Goal: Information Seeking & Learning: Learn about a topic

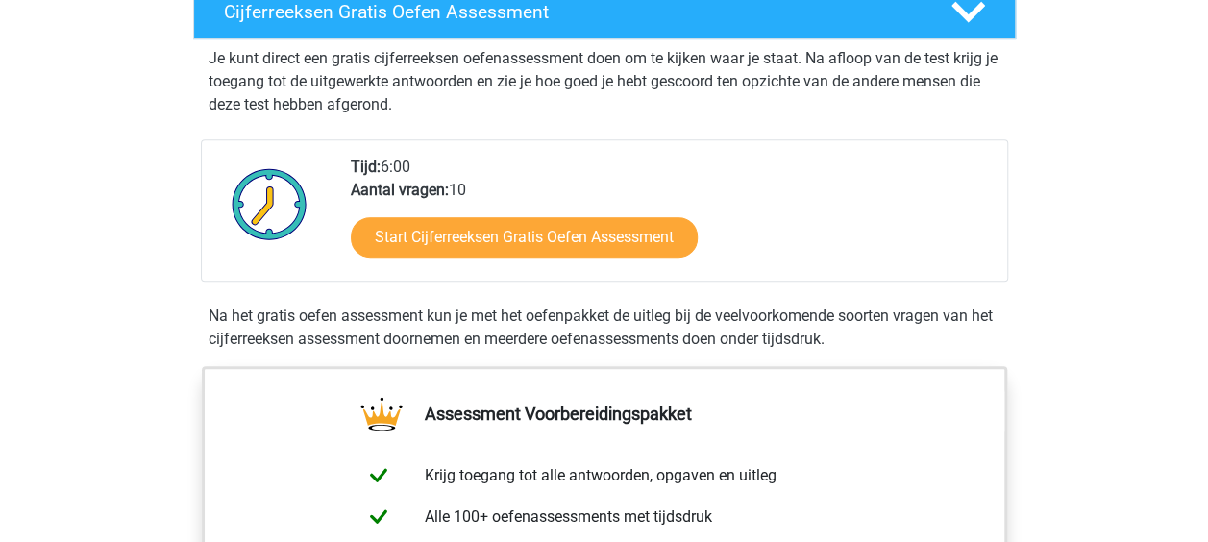
scroll to position [384, 0]
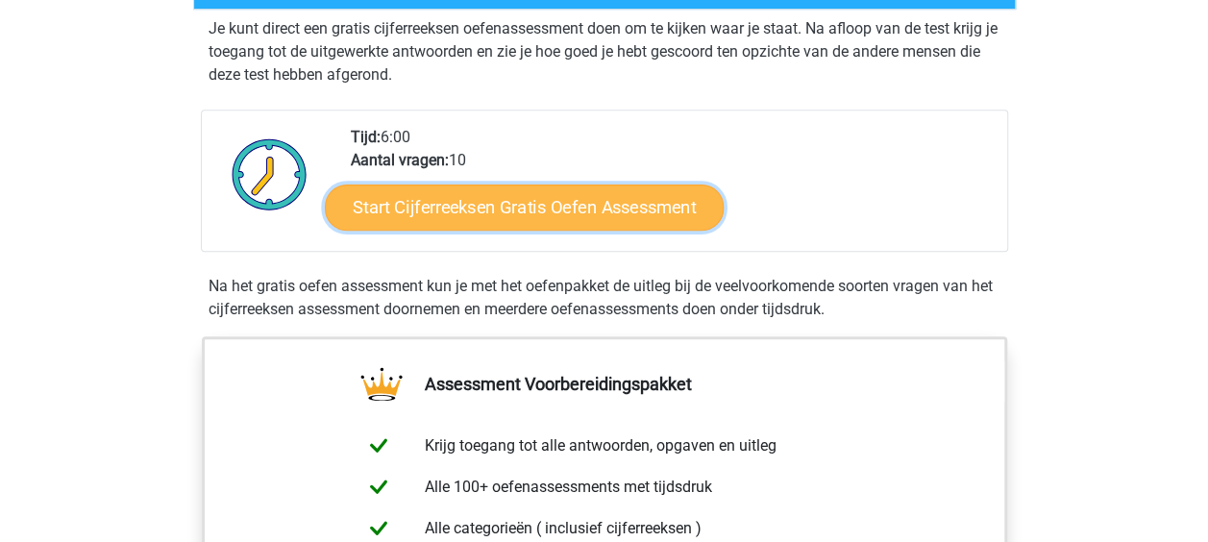
click at [540, 230] on link "Start Cijferreeksen Gratis Oefen Assessment" at bounding box center [524, 207] width 399 height 46
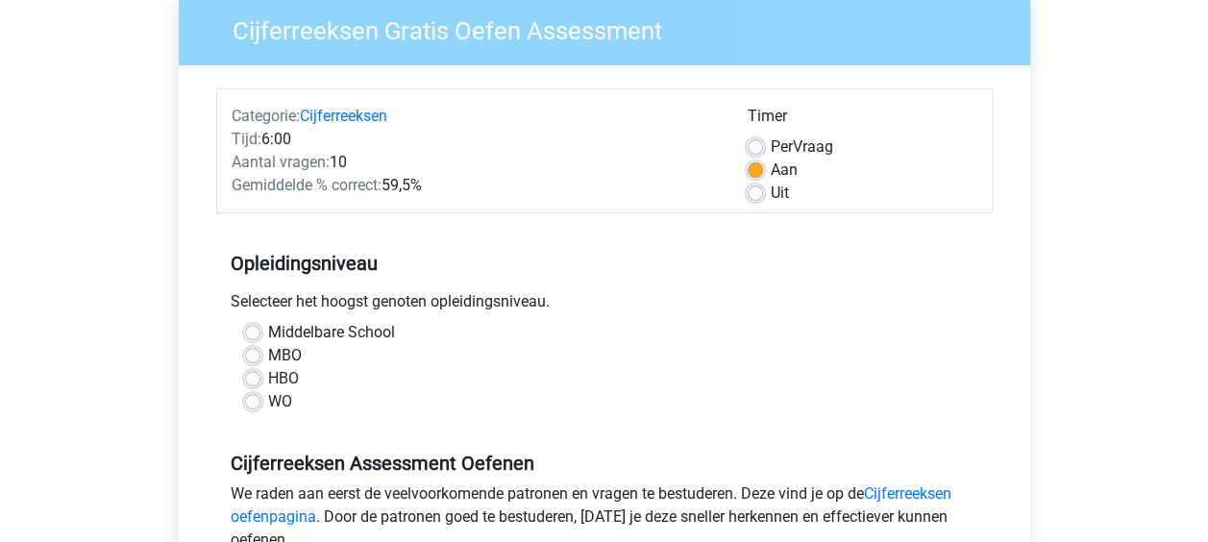
scroll to position [192, 0]
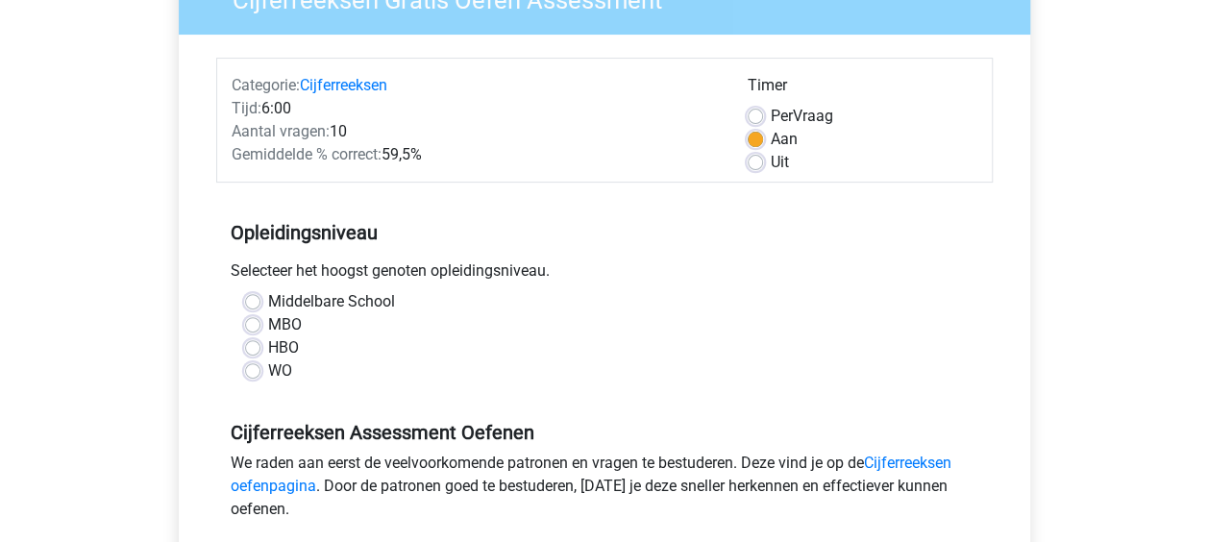
click at [282, 318] on label "MBO" at bounding box center [285, 324] width 34 height 23
click at [260, 318] on input "MBO" at bounding box center [252, 322] width 15 height 19
radio input "true"
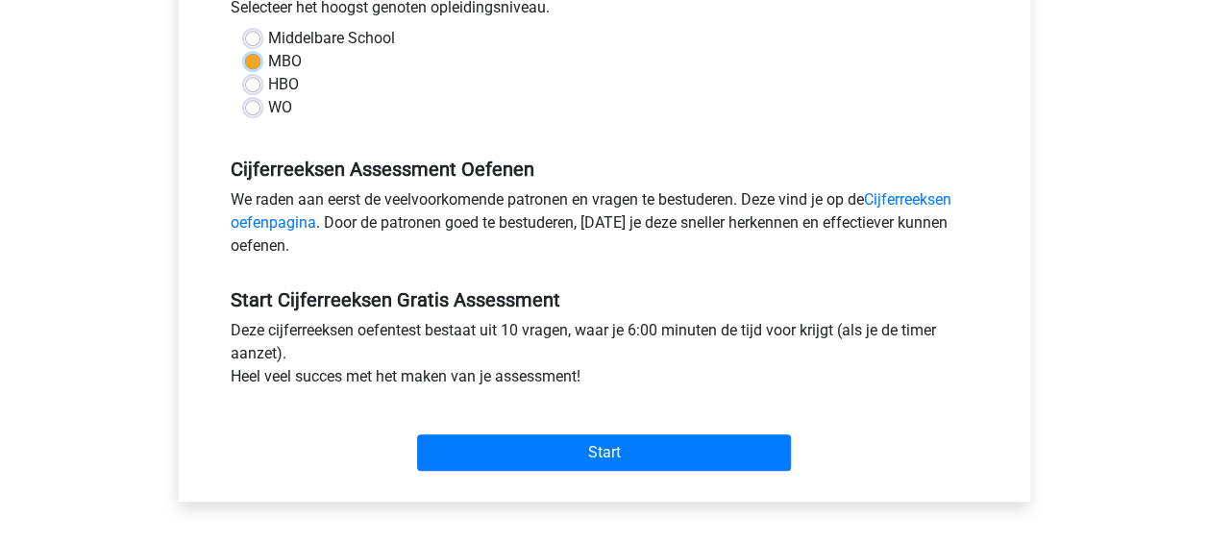
scroll to position [480, 0]
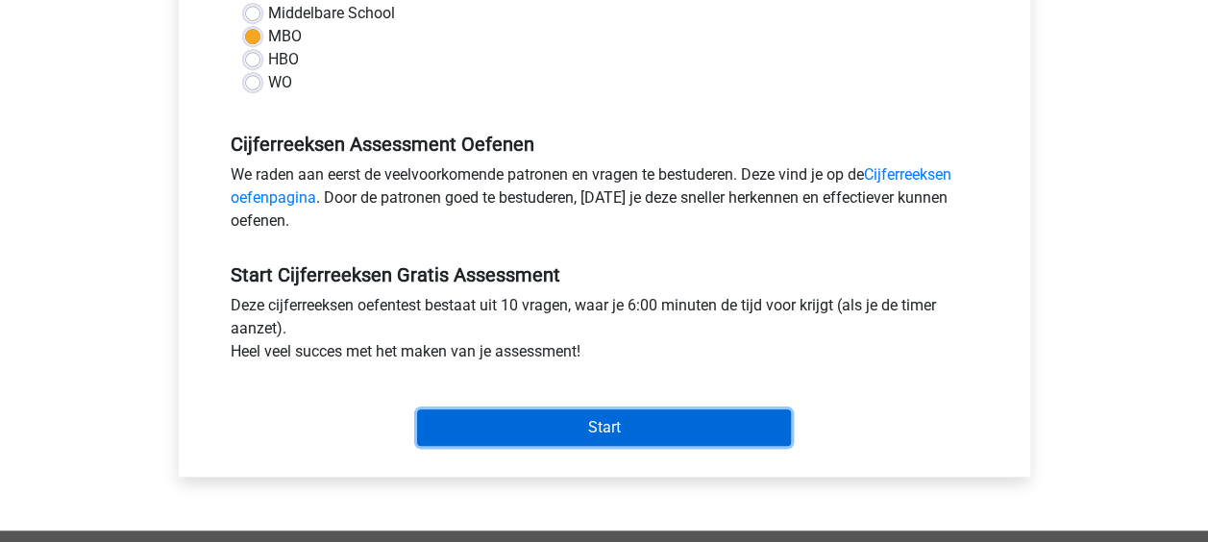
click at [590, 430] on input "Start" at bounding box center [604, 427] width 374 height 37
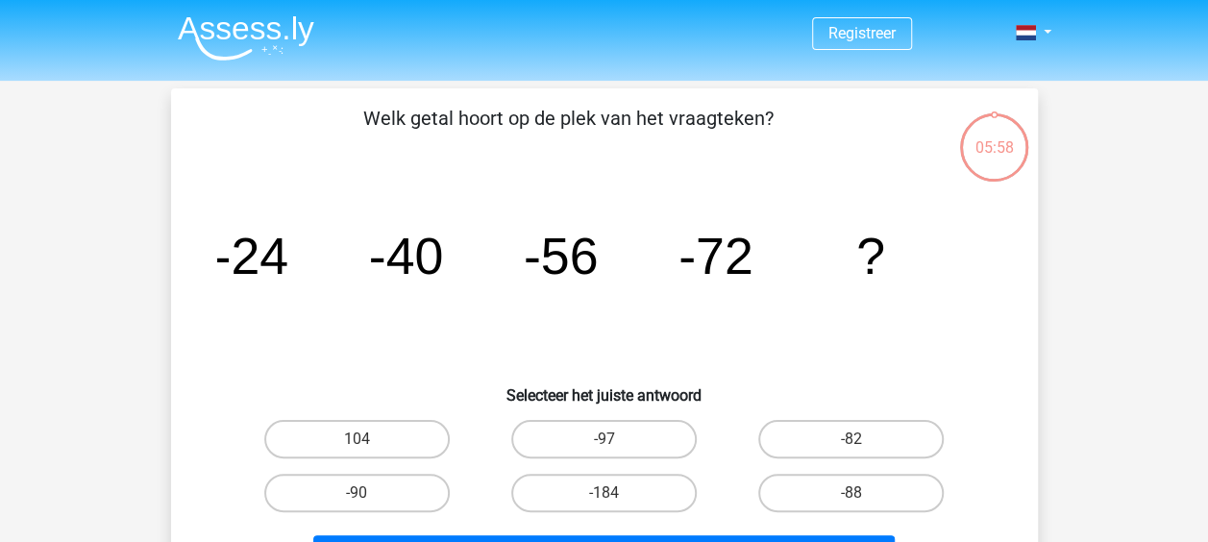
scroll to position [96, 0]
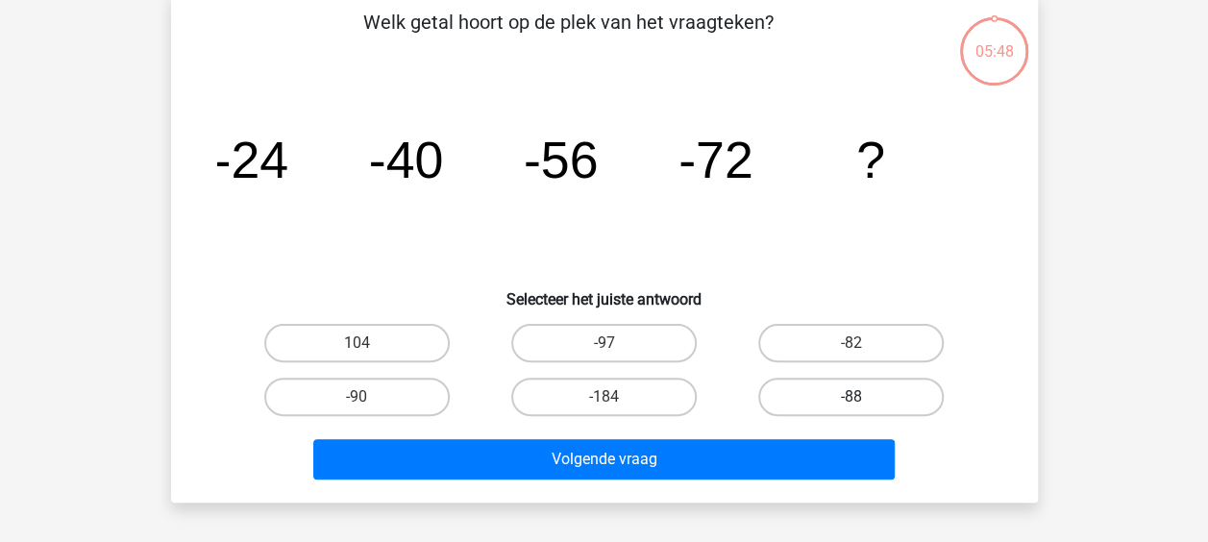
click at [875, 392] on label "-88" at bounding box center [850, 397] width 185 height 38
click at [864, 397] on input "-88" at bounding box center [857, 403] width 12 height 12
radio input "true"
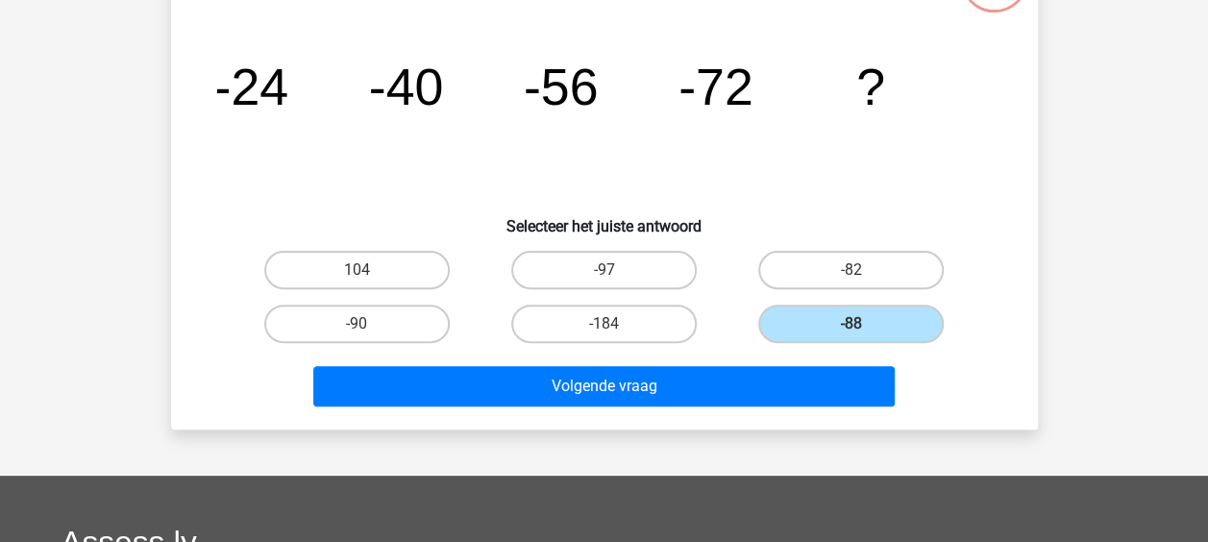
scroll to position [288, 0]
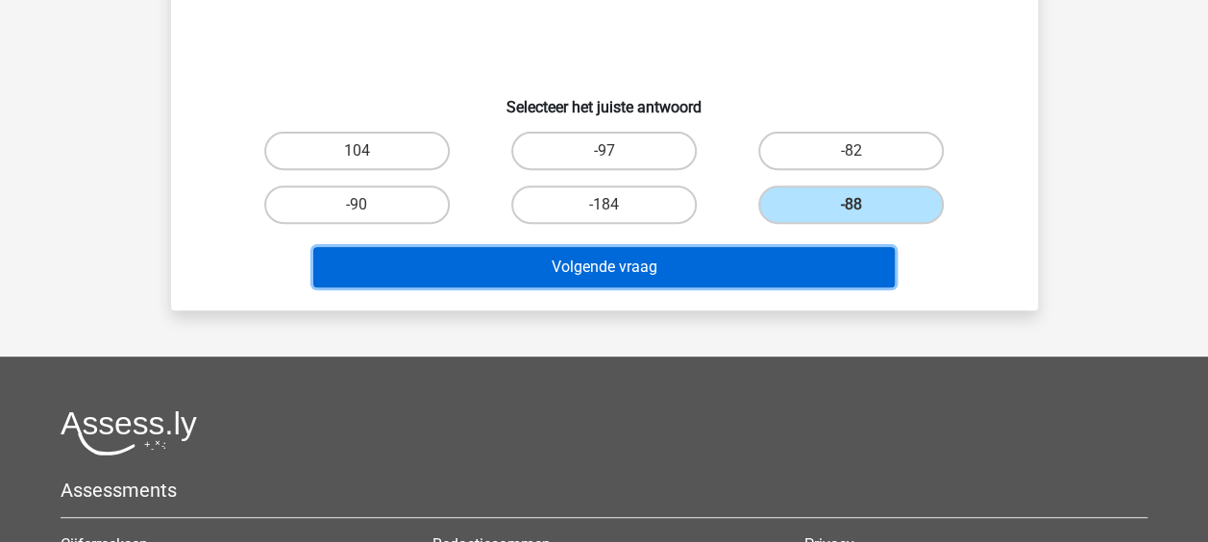
click at [595, 263] on button "Volgende vraag" at bounding box center [603, 267] width 581 height 40
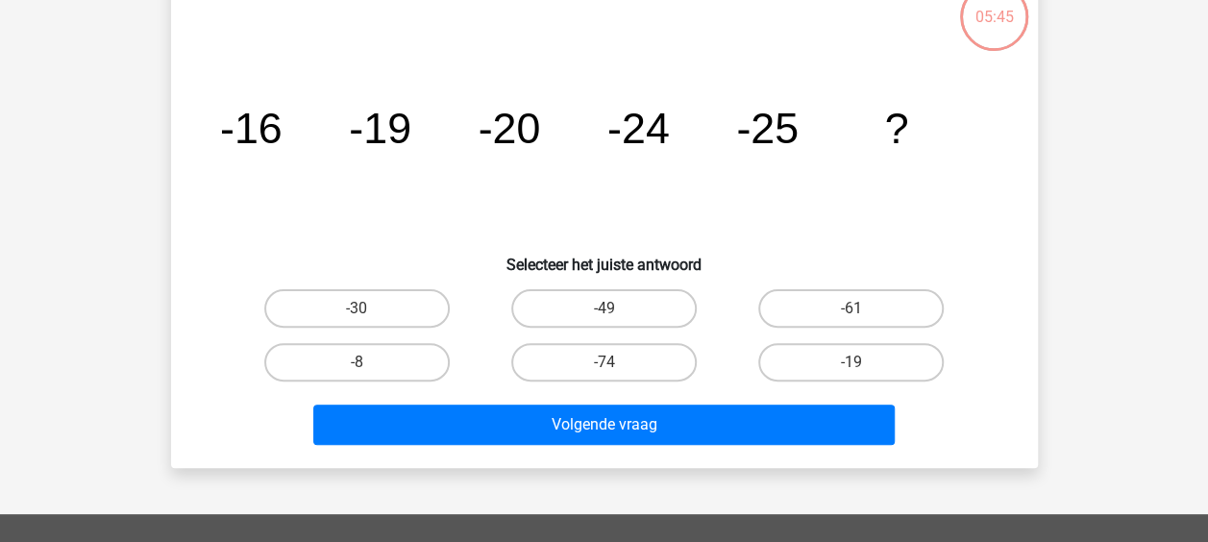
scroll to position [88, 0]
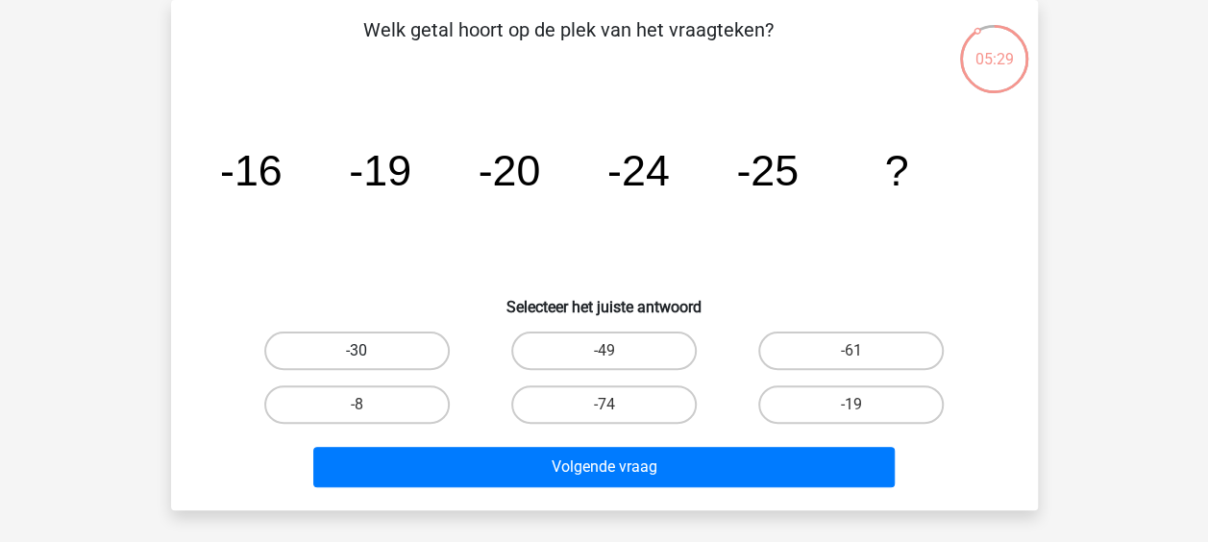
click at [407, 342] on label "-30" at bounding box center [356, 350] width 185 height 38
click at [369, 351] on input "-30" at bounding box center [362, 357] width 12 height 12
radio input "true"
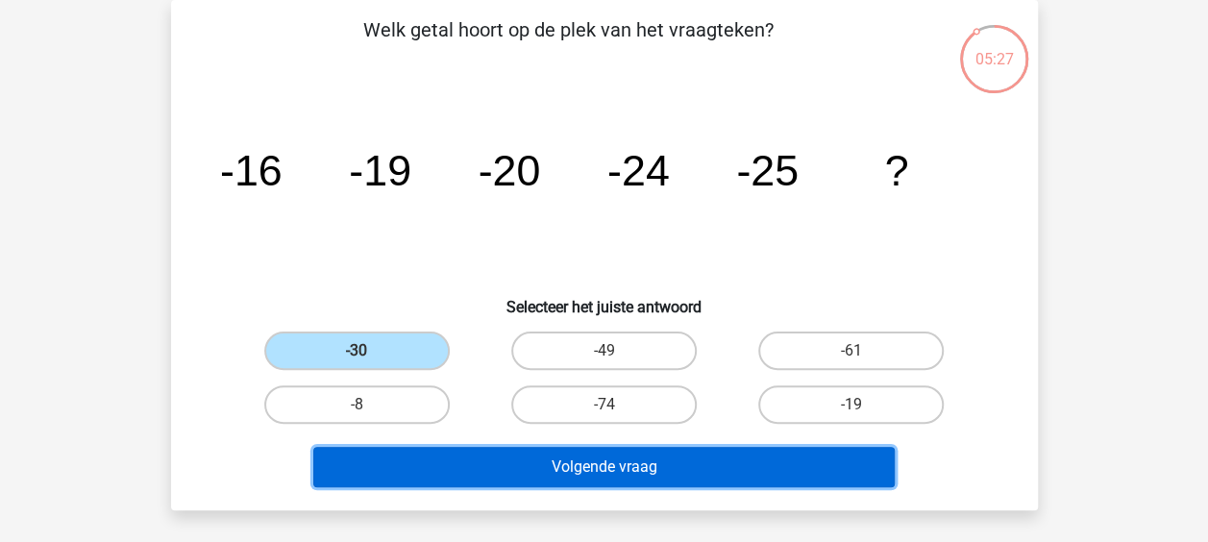
click at [679, 465] on button "Volgende vraag" at bounding box center [603, 467] width 581 height 40
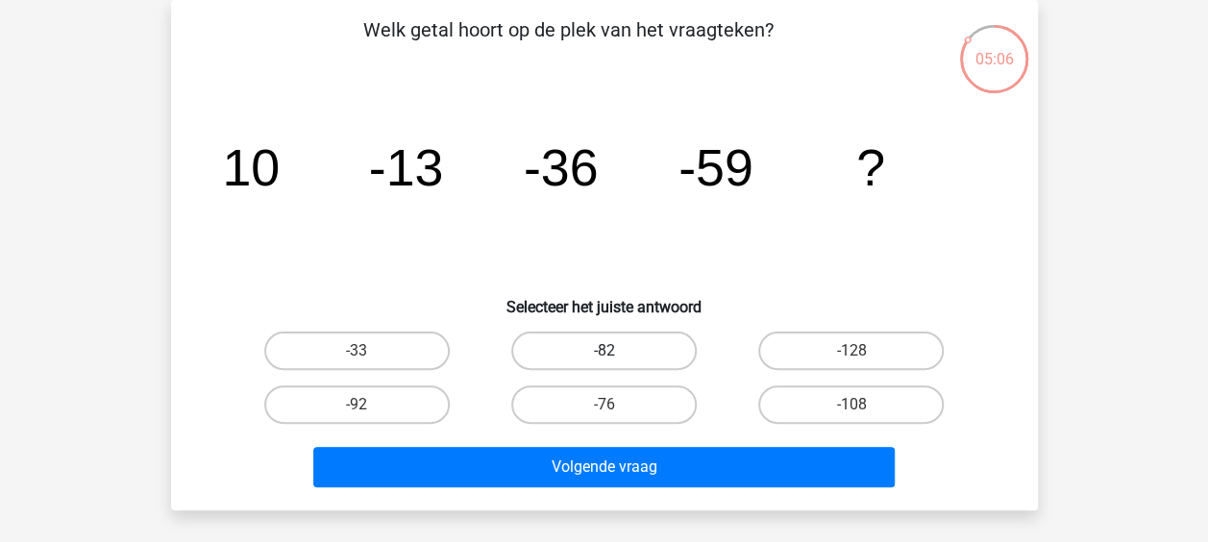
click at [601, 352] on label "-82" at bounding box center [603, 350] width 185 height 38
click at [603, 352] on input "-82" at bounding box center [609, 357] width 12 height 12
radio input "true"
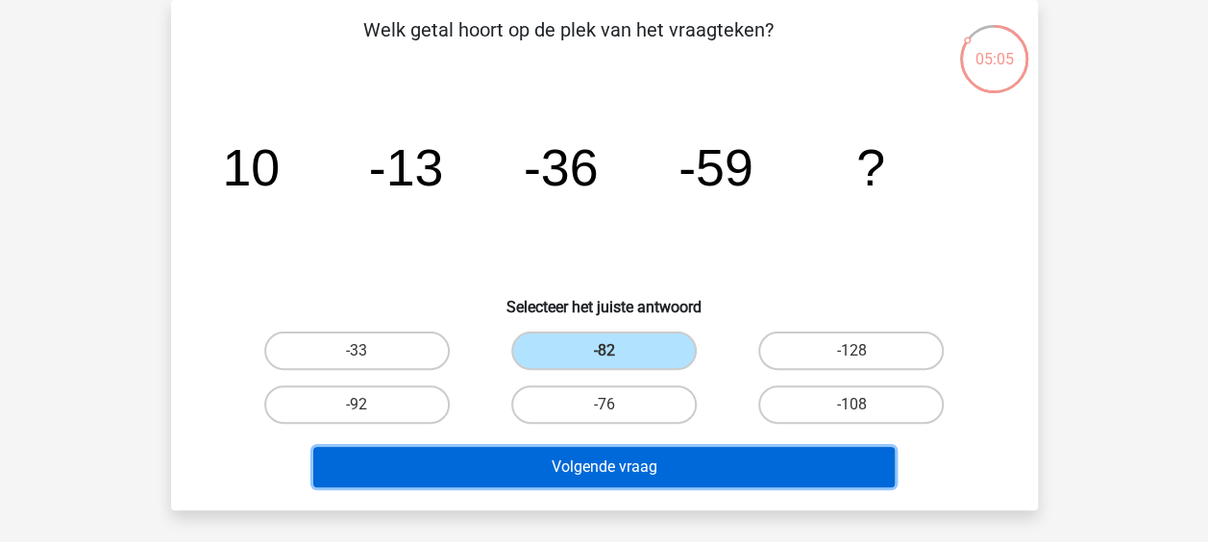
click at [624, 463] on button "Volgende vraag" at bounding box center [603, 467] width 581 height 40
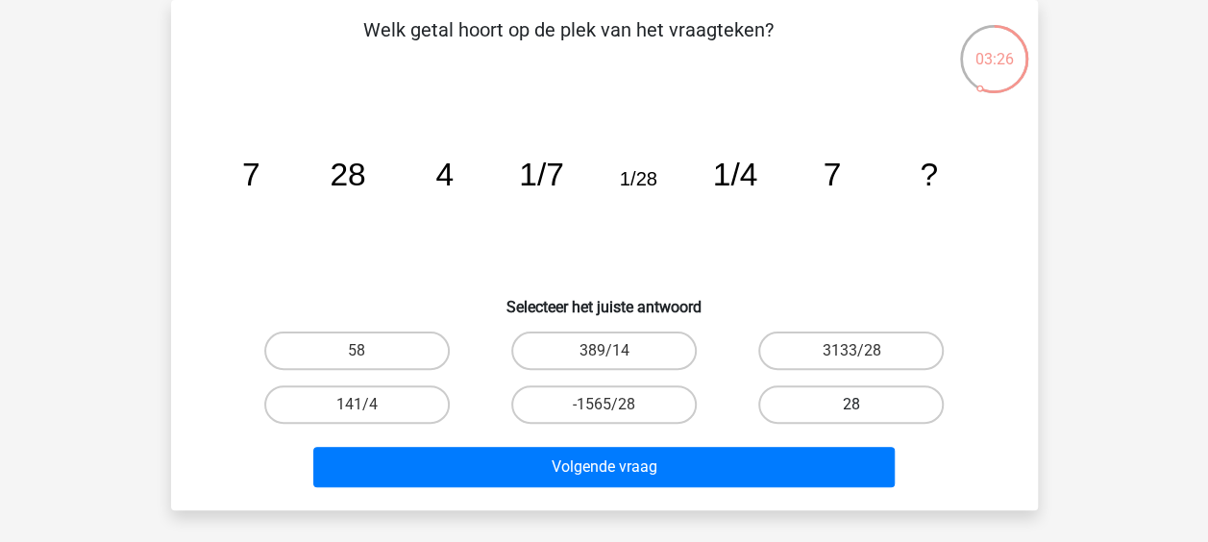
click at [849, 406] on label "28" at bounding box center [850, 404] width 185 height 38
click at [851, 406] on input "28" at bounding box center [857, 410] width 12 height 12
radio input "true"
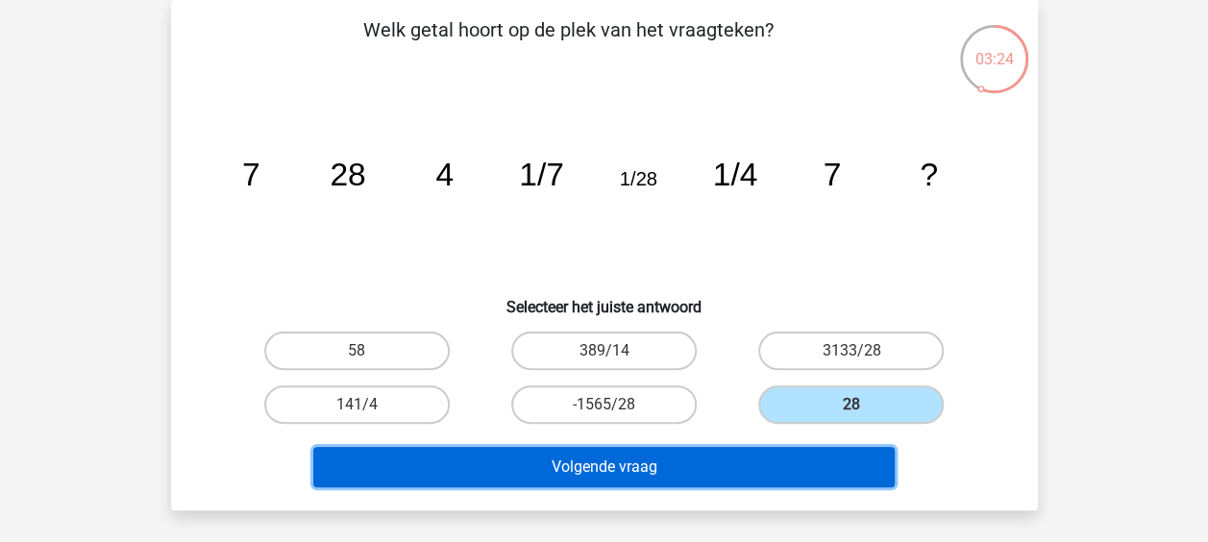
click at [704, 459] on button "Volgende vraag" at bounding box center [603, 467] width 581 height 40
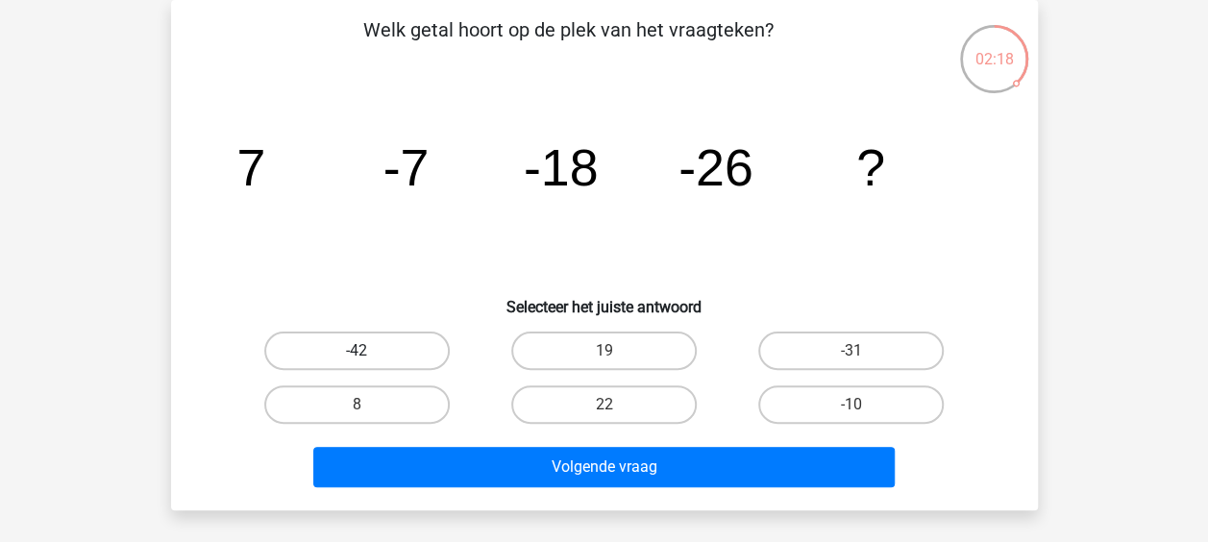
click at [393, 341] on label "-42" at bounding box center [356, 350] width 185 height 38
click at [369, 351] on input "-42" at bounding box center [362, 357] width 12 height 12
radio input "true"
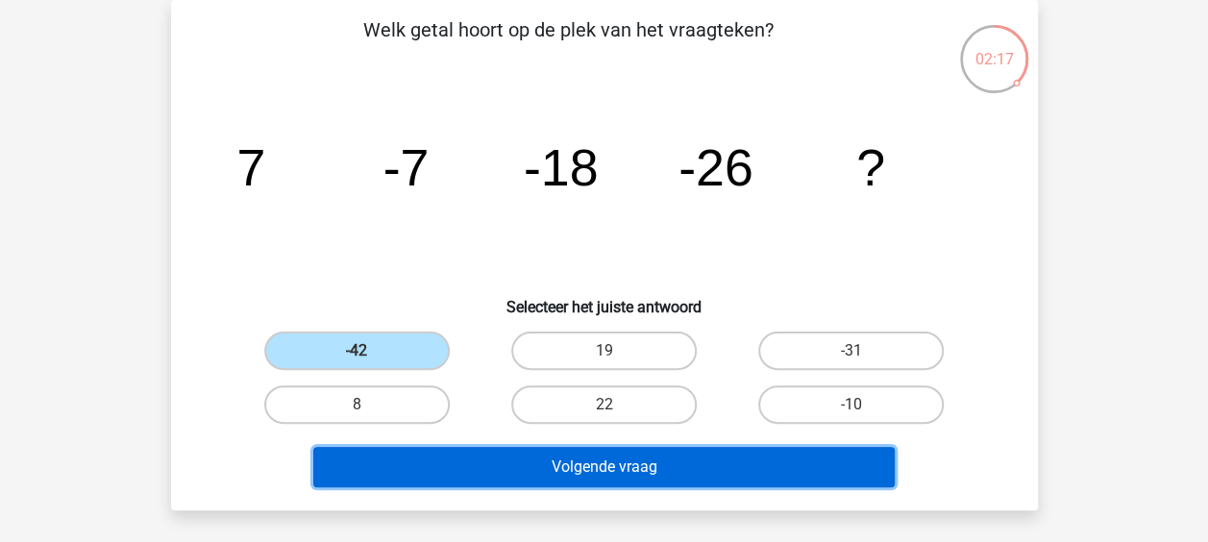
click at [580, 467] on button "Volgende vraag" at bounding box center [603, 467] width 581 height 40
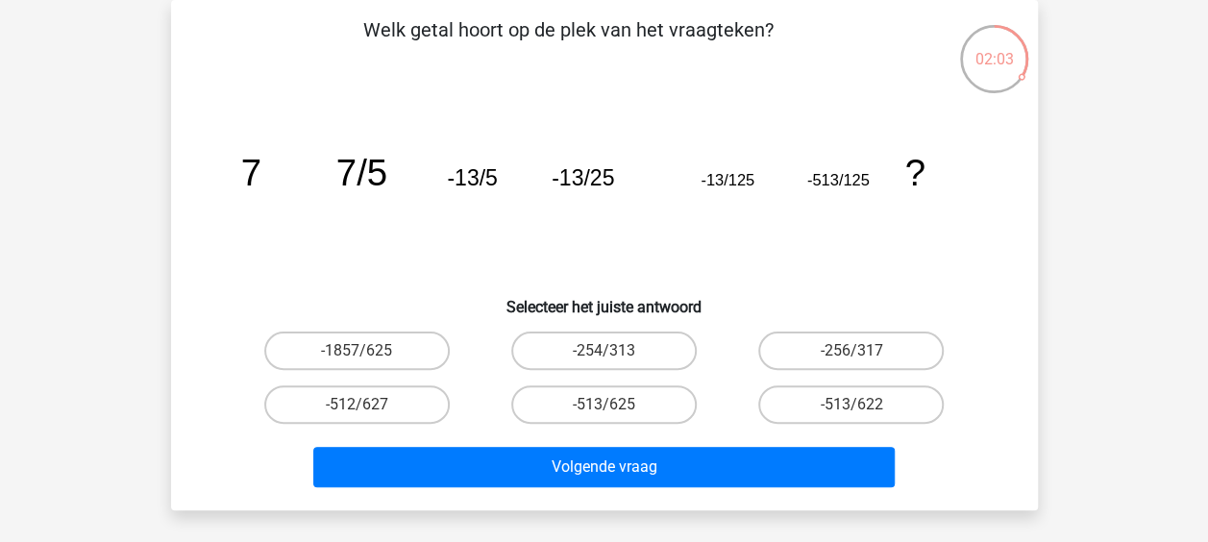
drag, startPoint x: 607, startPoint y: 405, endPoint x: 605, endPoint y: 444, distance: 38.5
click at [607, 409] on input "-513/625" at bounding box center [609, 410] width 12 height 12
radio input "true"
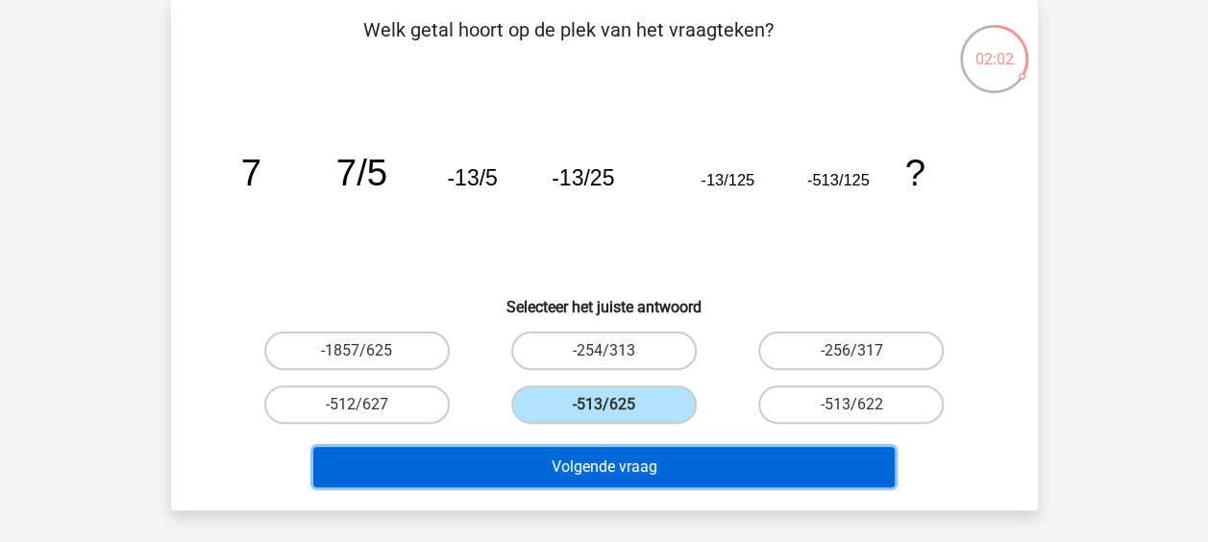
click at [598, 461] on button "Volgende vraag" at bounding box center [603, 467] width 581 height 40
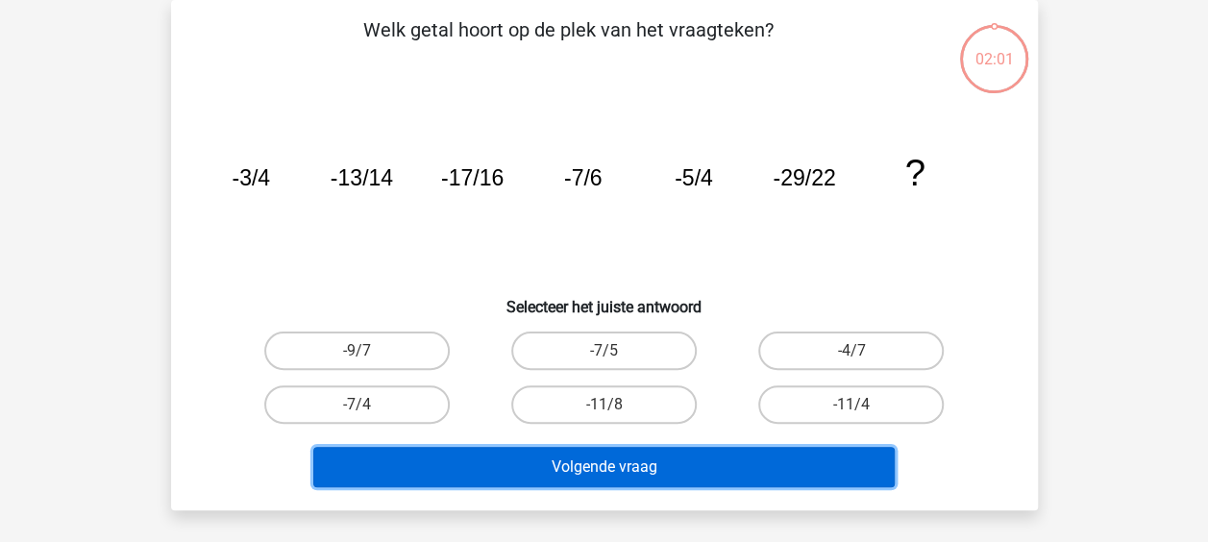
click at [596, 461] on button "Volgende vraag" at bounding box center [603, 467] width 581 height 40
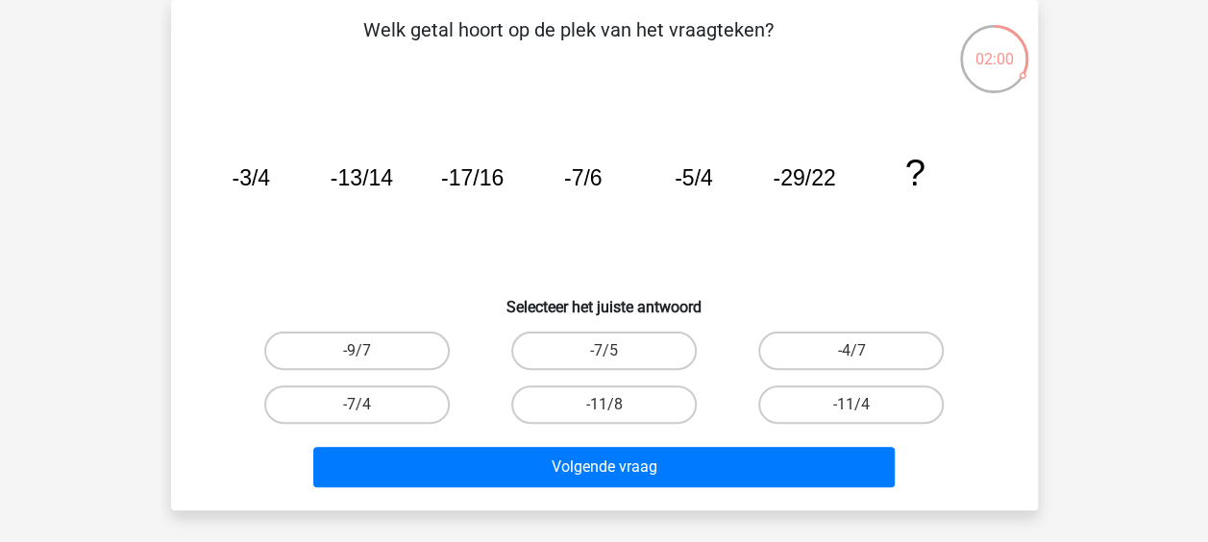
click at [607, 405] on div "-11/8" at bounding box center [604, 404] width 232 height 38
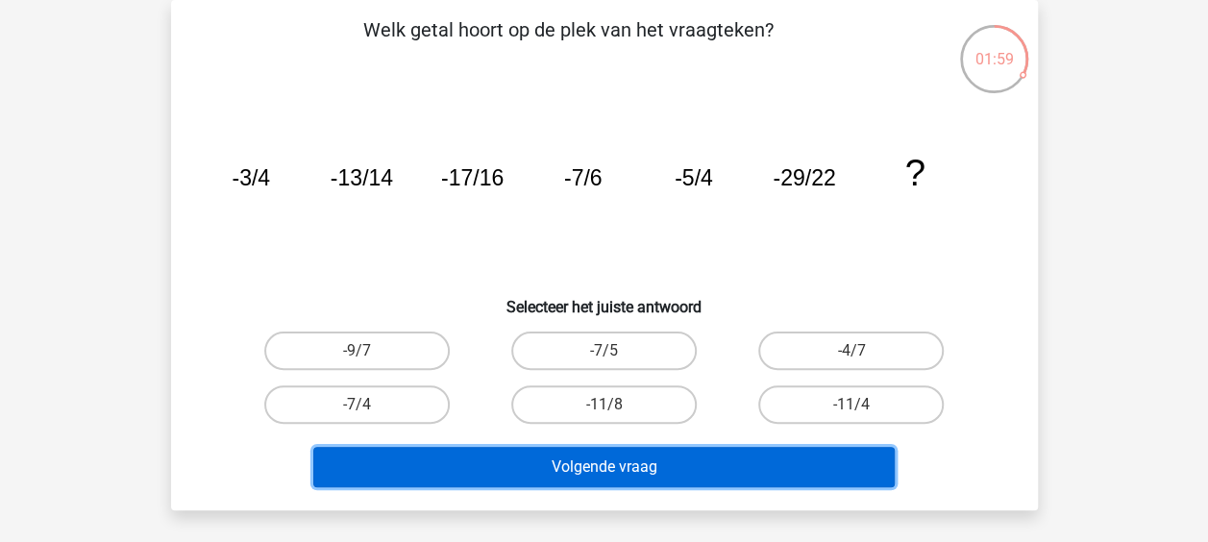
click at [580, 452] on button "Volgende vraag" at bounding box center [603, 467] width 581 height 40
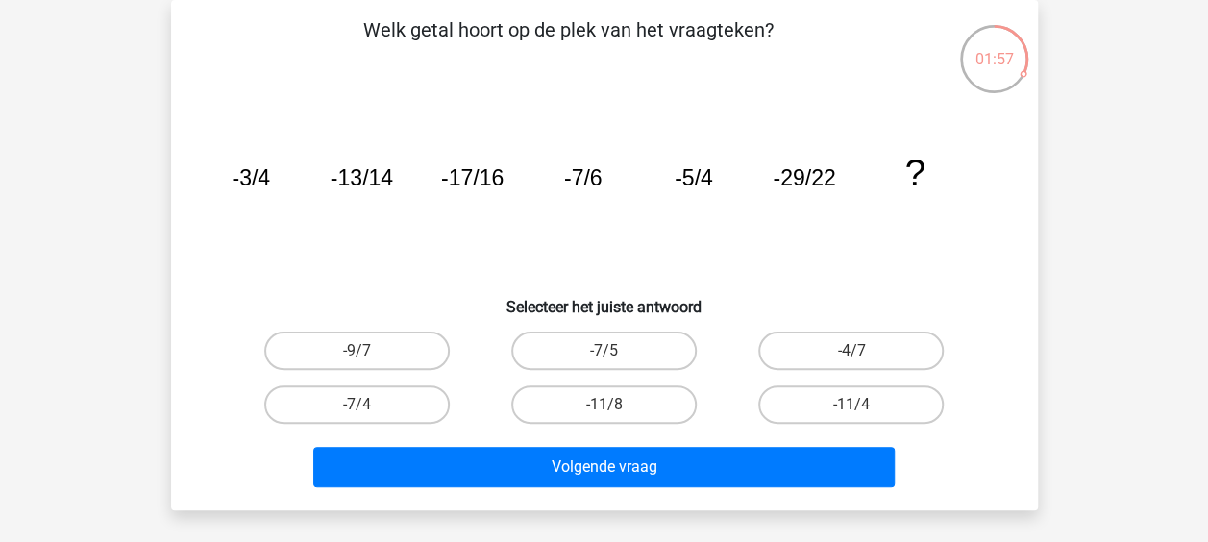
click at [451, 252] on icon "image/svg+xml -3/4 -13/14 -17/16 -7/6 -5/4 -29/22 ?" at bounding box center [604, 185] width 774 height 194
click at [370, 348] on label "-9/7" at bounding box center [356, 350] width 185 height 38
click at [369, 351] on input "-9/7" at bounding box center [362, 357] width 12 height 12
radio input "true"
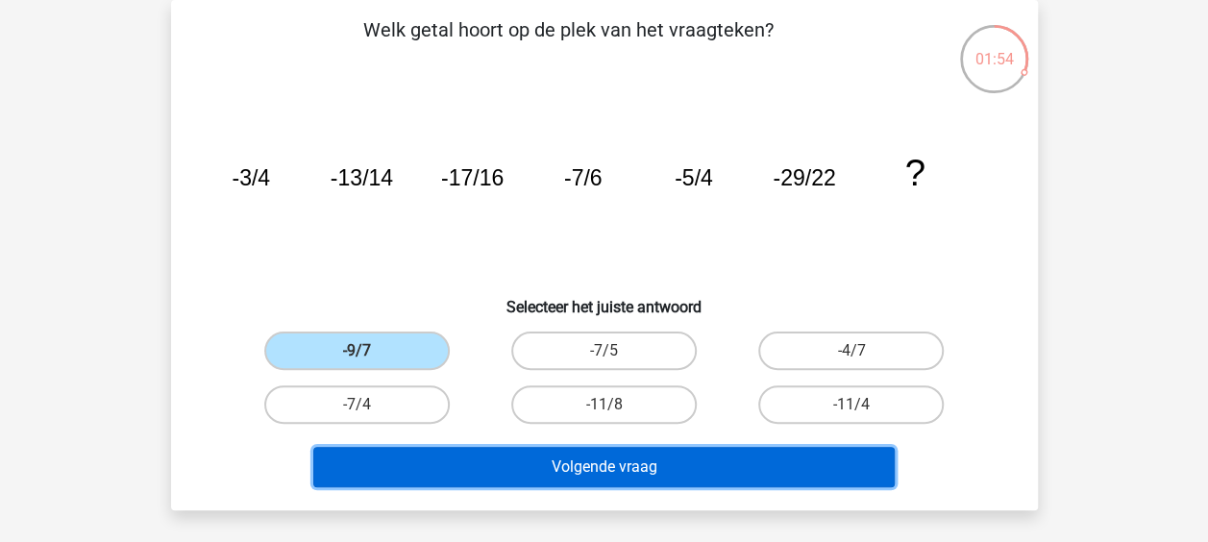
click at [542, 473] on button "Volgende vraag" at bounding box center [603, 467] width 581 height 40
click at [542, 475] on button "Volgende vraag" at bounding box center [603, 467] width 581 height 40
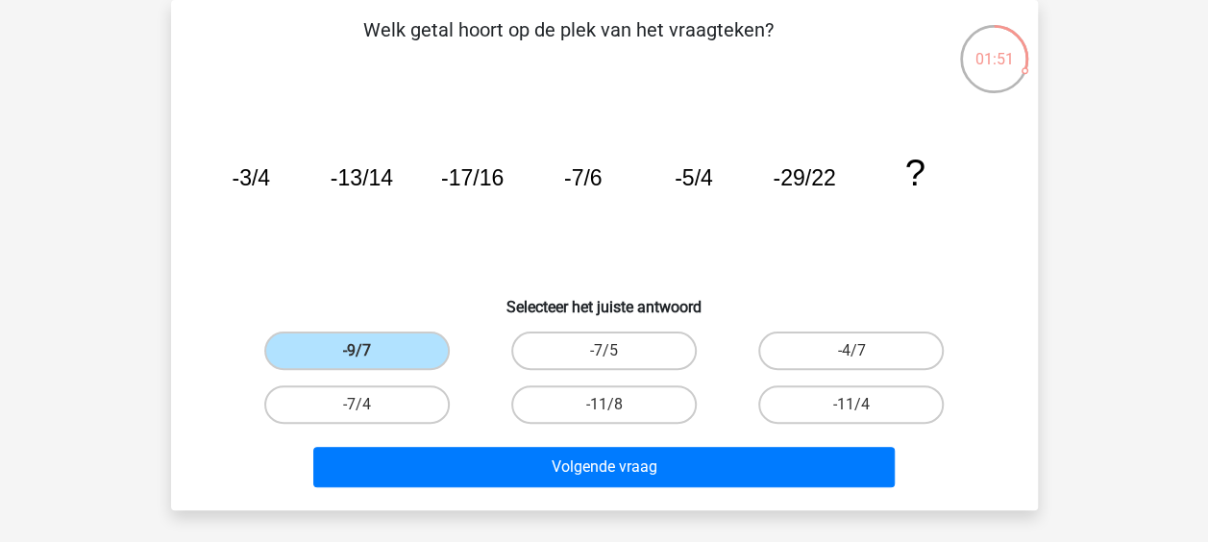
click at [453, 273] on icon "image/svg+xml -3/4 -13/14 -17/16 -7/6 -5/4 -29/22 ?" at bounding box center [604, 185] width 774 height 194
click at [817, 400] on label "-11/4" at bounding box center [850, 404] width 185 height 38
click at [851, 404] on input "-11/4" at bounding box center [857, 410] width 12 height 12
radio input "true"
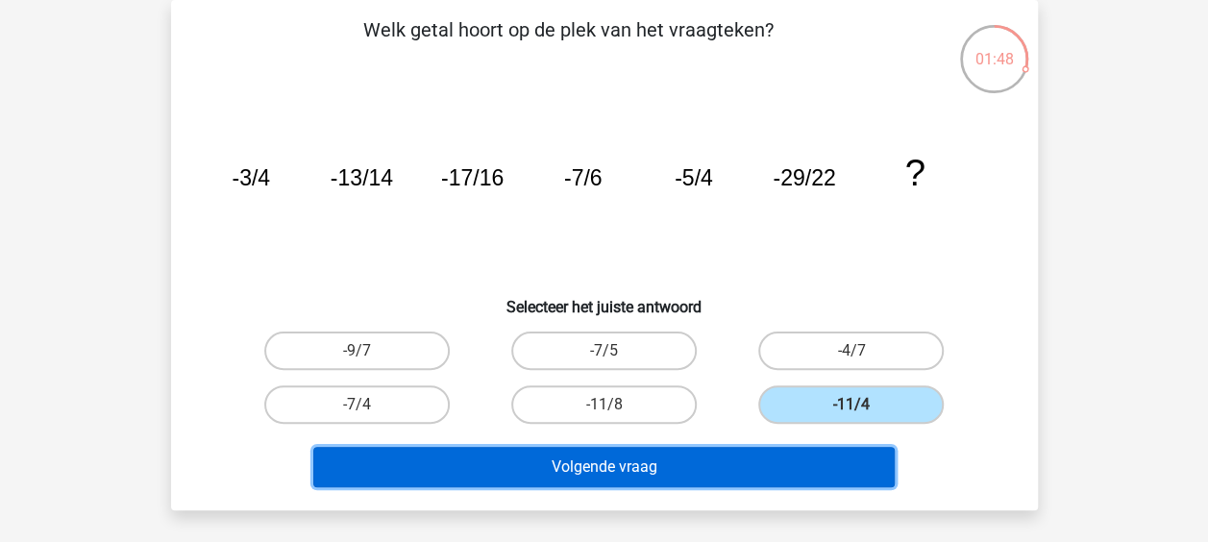
click at [756, 452] on button "Volgende vraag" at bounding box center [603, 467] width 581 height 40
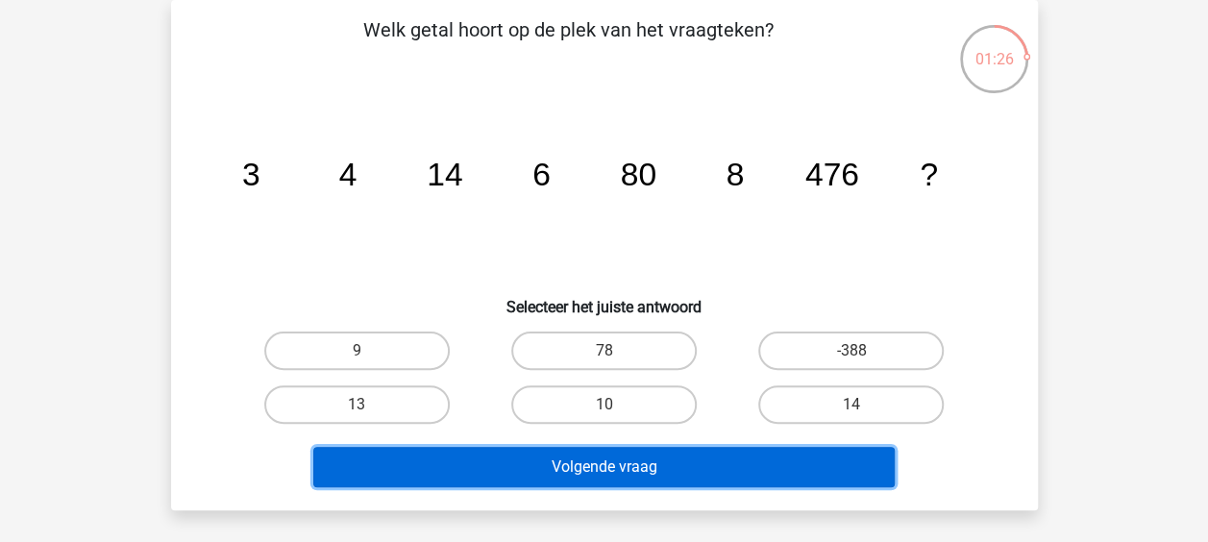
click at [737, 469] on button "Volgende vraag" at bounding box center [603, 467] width 581 height 40
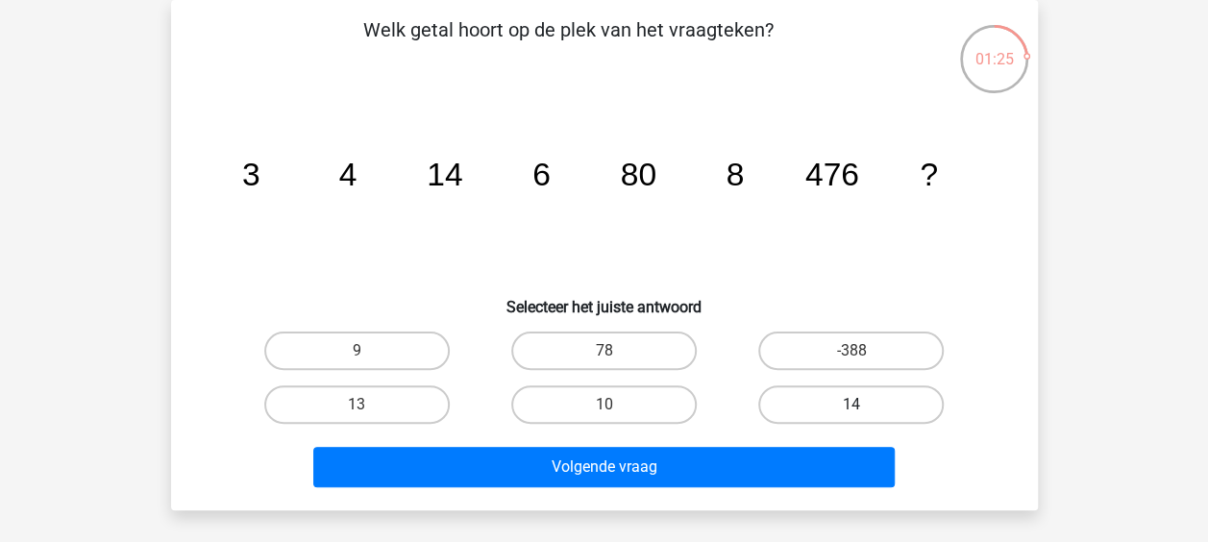
click at [792, 385] on label "14" at bounding box center [850, 404] width 185 height 38
click at [851, 404] on input "14" at bounding box center [857, 410] width 12 height 12
radio input "true"
click at [795, 396] on label "14" at bounding box center [850, 404] width 185 height 38
click at [851, 404] on input "14" at bounding box center [857, 410] width 12 height 12
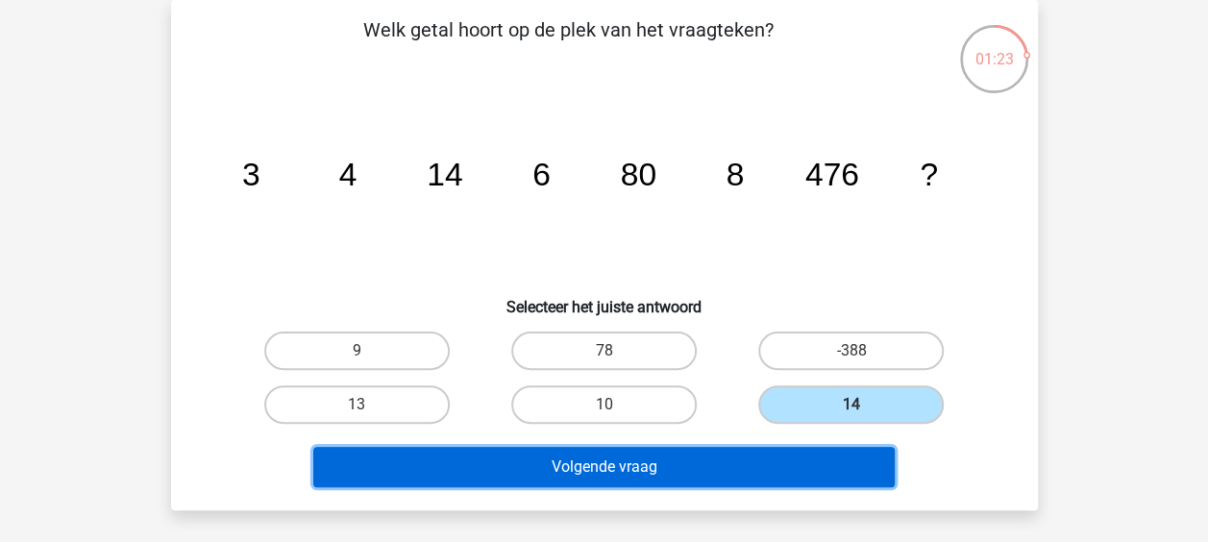
click at [730, 470] on button "Volgende vraag" at bounding box center [603, 467] width 581 height 40
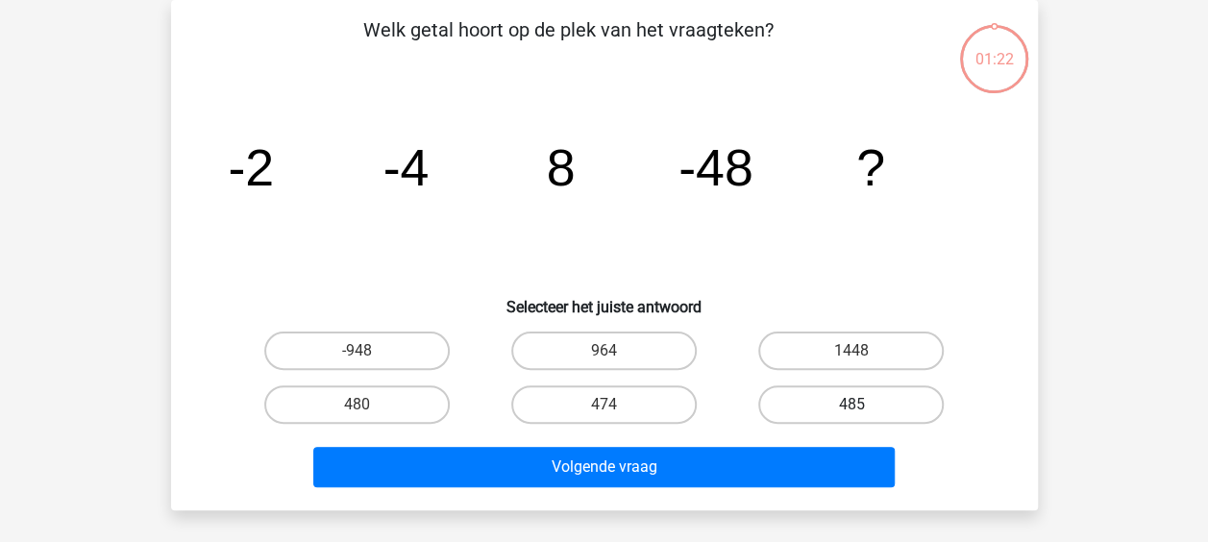
click at [795, 396] on label "485" at bounding box center [850, 404] width 185 height 38
click at [851, 404] on input "485" at bounding box center [857, 410] width 12 height 12
radio input "true"
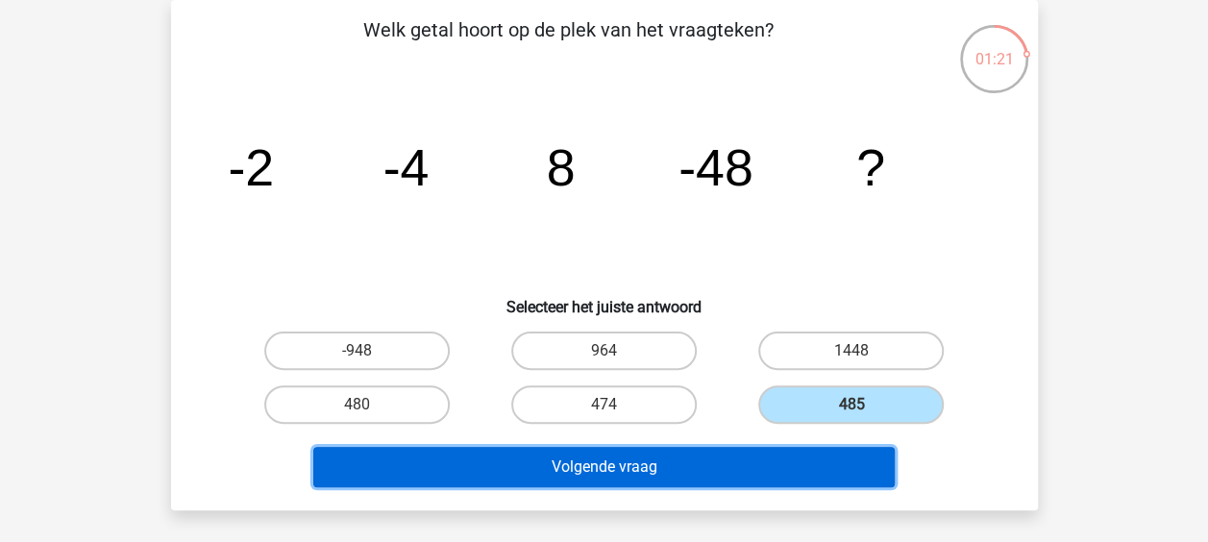
click at [759, 461] on button "Volgende vraag" at bounding box center [603, 467] width 581 height 40
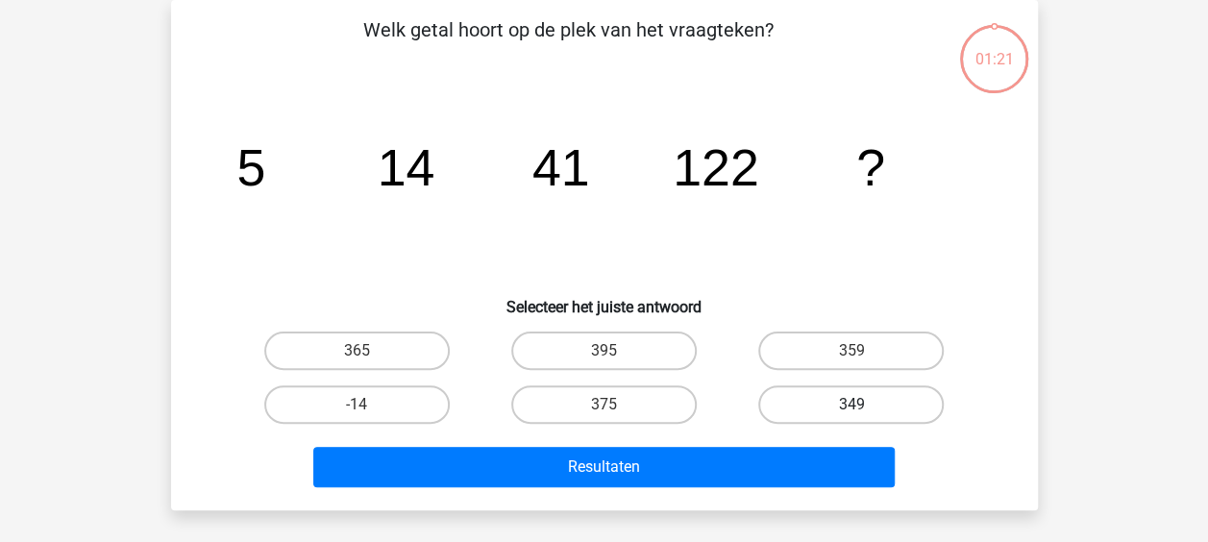
click at [804, 406] on label "349" at bounding box center [850, 404] width 185 height 38
click at [851, 406] on input "349" at bounding box center [857, 410] width 12 height 12
radio input "true"
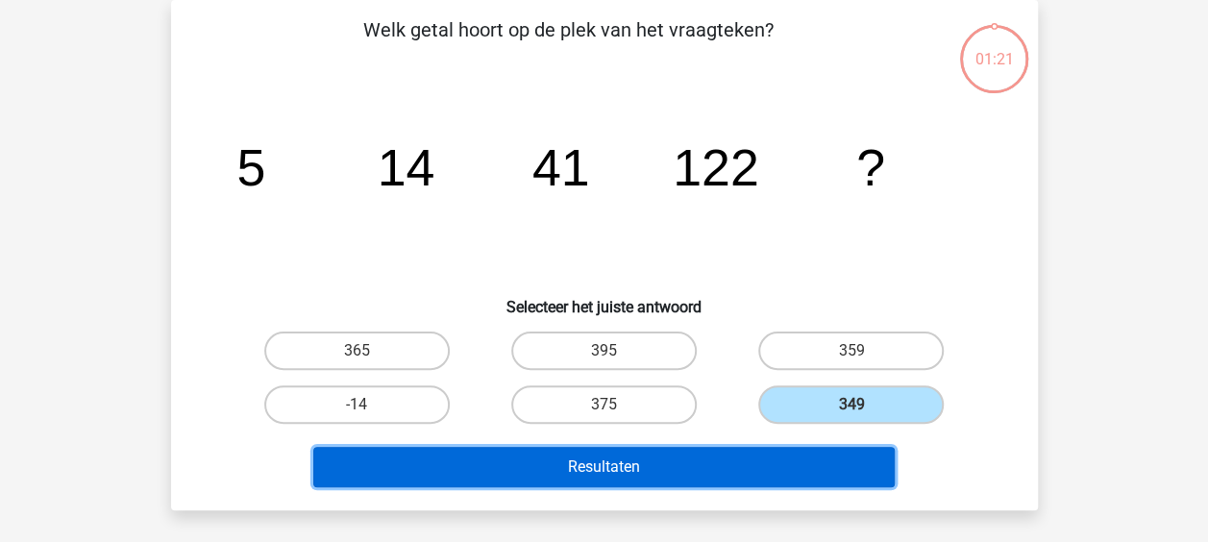
drag, startPoint x: 766, startPoint y: 459, endPoint x: 790, endPoint y: 442, distance: 29.6
click at [766, 460] on button "Resultaten" at bounding box center [603, 467] width 581 height 40
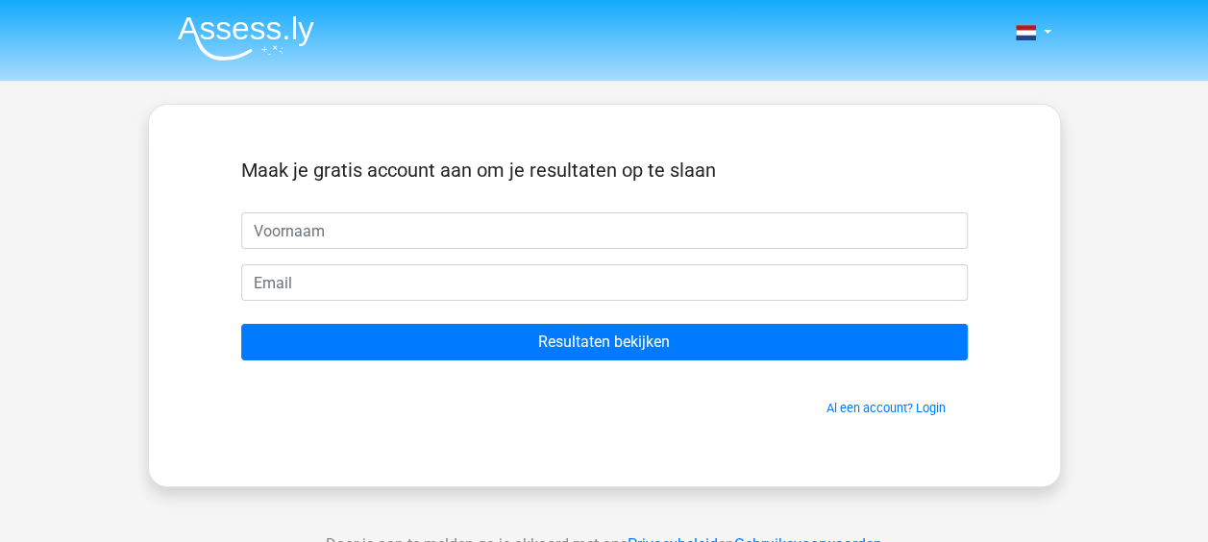
click at [799, 406] on span "Al een account? Login" at bounding box center [604, 408] width 711 height 18
